Goal: Check status

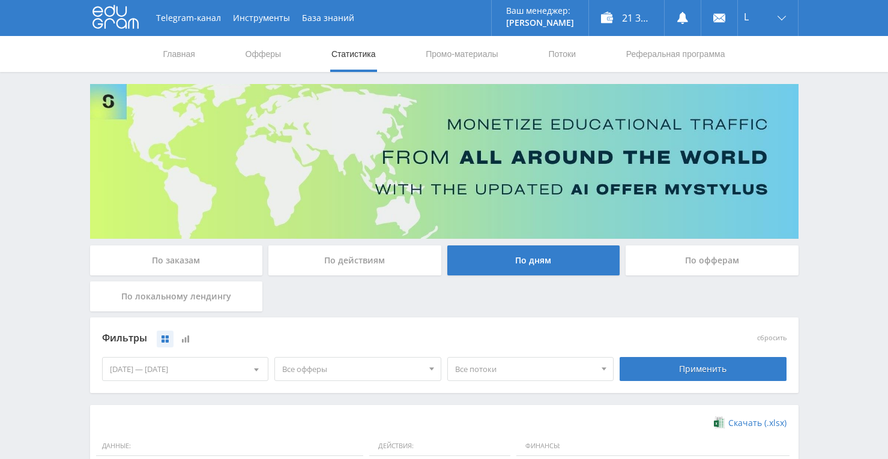
scroll to position [300, 0]
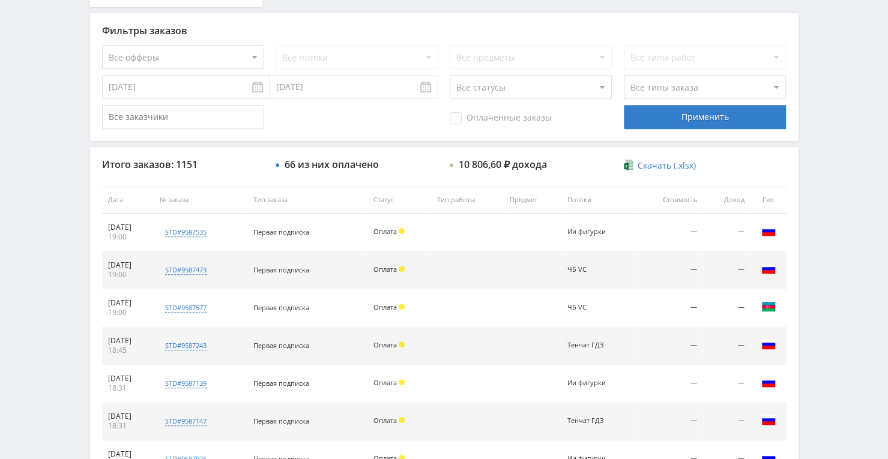
scroll to position [304, 0]
click at [246, 61] on select "Все офферы MyStylus MyStylus - Revshare Кампус AI Studybay Автор24 Studybay Bra…" at bounding box center [183, 58] width 162 height 24
select select "376"
click at [434, 58] on select "Все потоки Улучш к-во Тенчат ЧБ VC ЧБ тенчат ГДЗ VC Тенчат ГДЗ Гитхаб музыка За…" at bounding box center [357, 58] width 162 height 24
select select "6645125"
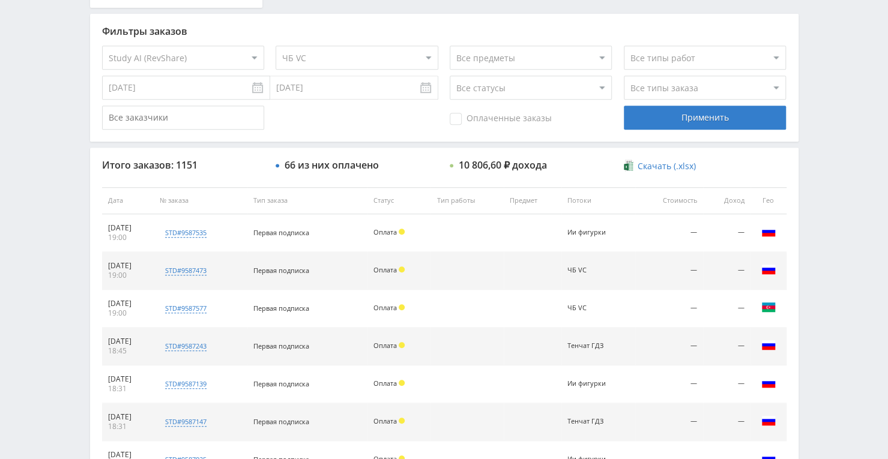
click at [276, 46] on select "Все потоки Улучш к-во Тенчат ЧБ VC ЧБ тенчат ГДЗ VC Тенчат ГДЗ Гитхаб музыка За…" at bounding box center [357, 58] width 162 height 24
click at [774, 114] on div "Применить" at bounding box center [705, 118] width 162 height 24
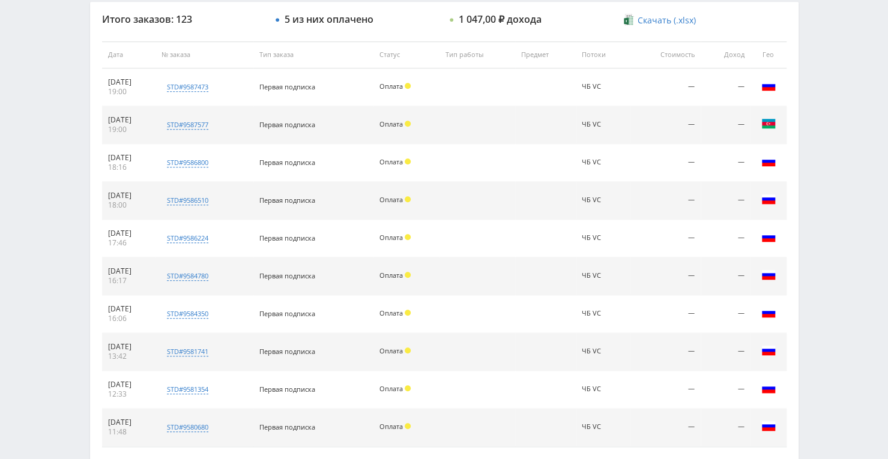
scroll to position [546, 0]
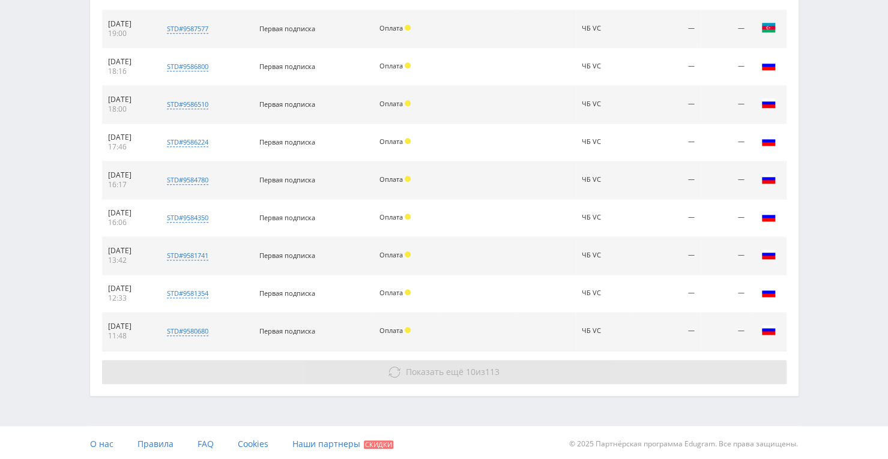
click at [465, 376] on button "Показать ещё 10 из 113" at bounding box center [444, 372] width 684 height 24
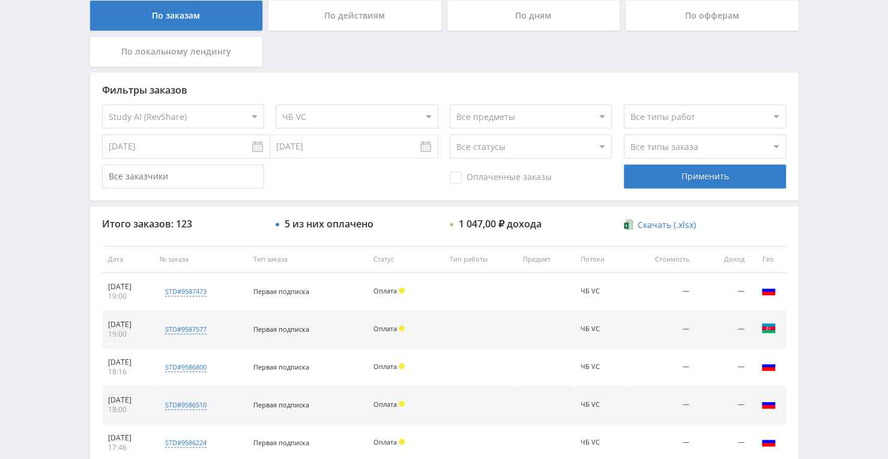
scroll to position [307, 0]
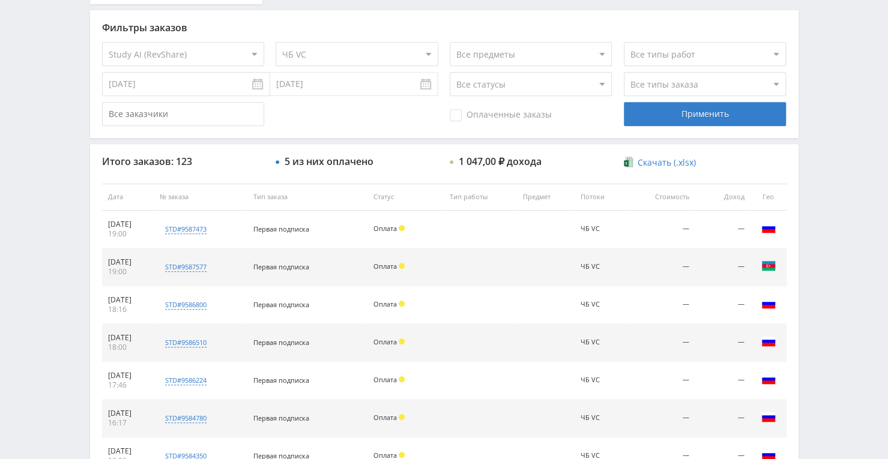
click at [664, 163] on span "Скачать (.xlsx)" at bounding box center [667, 163] width 58 height 10
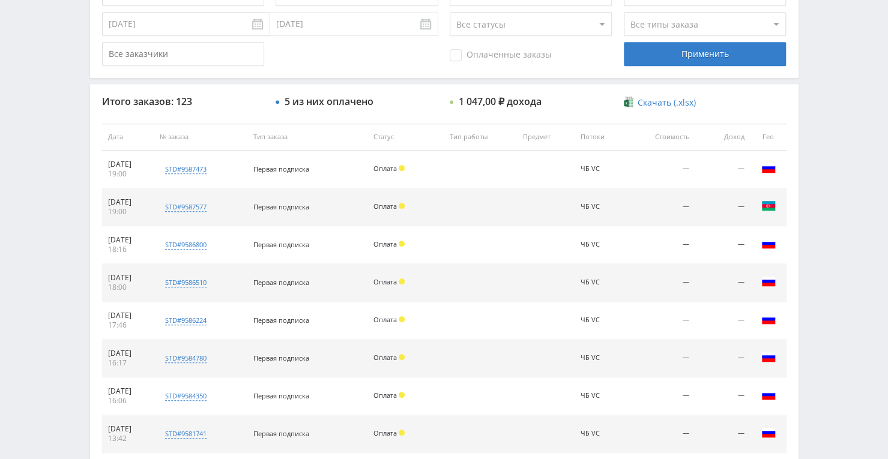
scroll to position [67, 0]
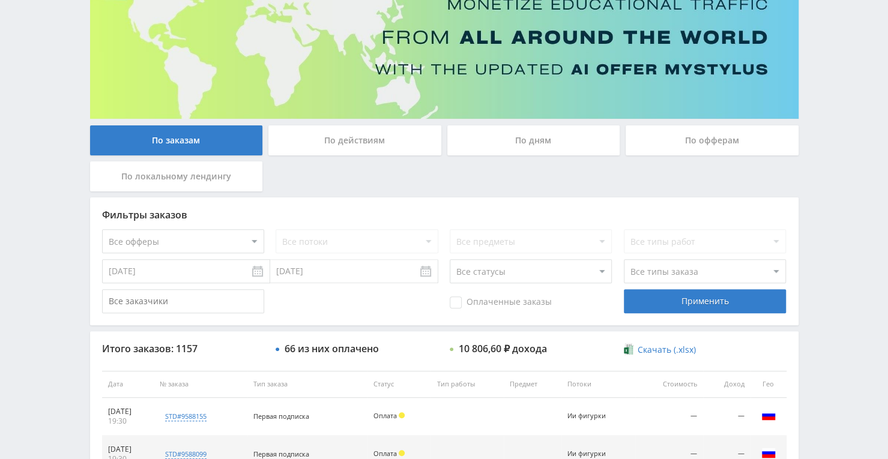
click at [251, 265] on input "16.09.2025" at bounding box center [186, 271] width 168 height 24
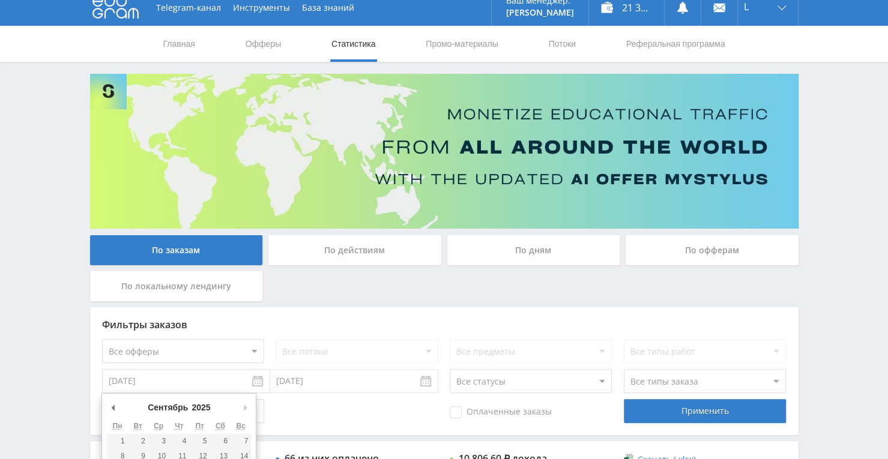
scroll to position [0, 0]
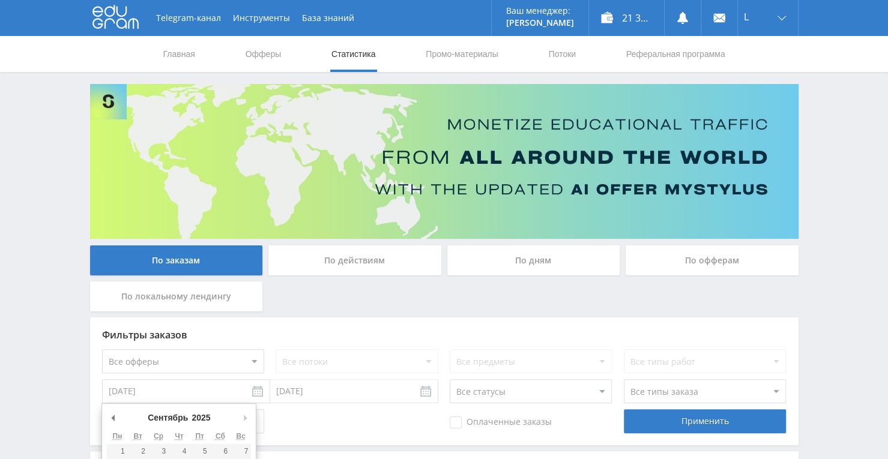
click at [657, 252] on div "По офферам" at bounding box center [712, 261] width 173 height 30
click at [0, 0] on input "По офферам" at bounding box center [0, 0] width 0 height 0
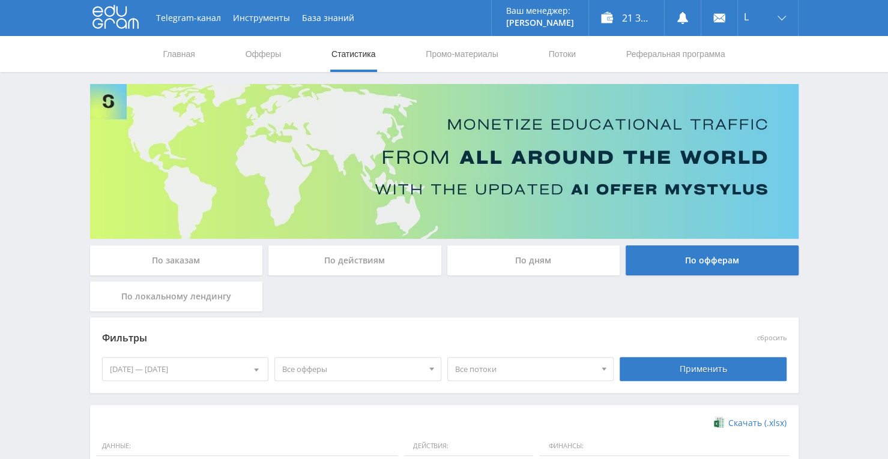
click at [227, 259] on div "По заказам" at bounding box center [176, 261] width 173 height 30
click at [0, 0] on input "По заказам" at bounding box center [0, 0] width 0 height 0
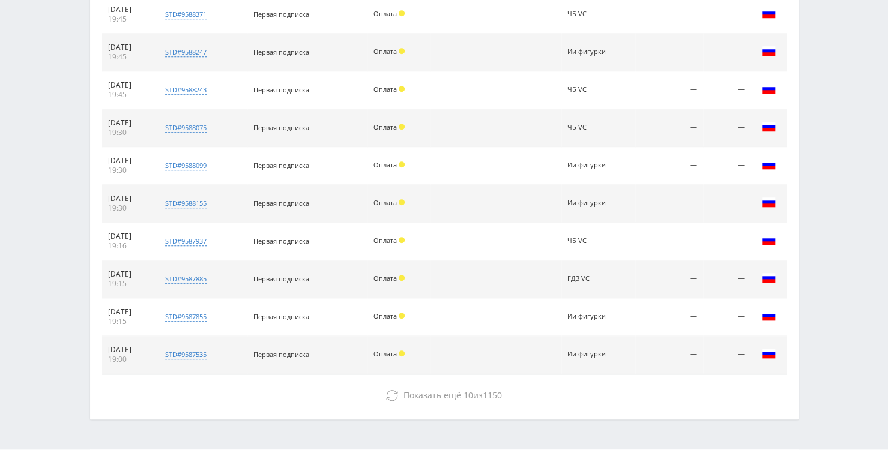
scroll to position [486, 0]
